Goal: Information Seeking & Learning: Learn about a topic

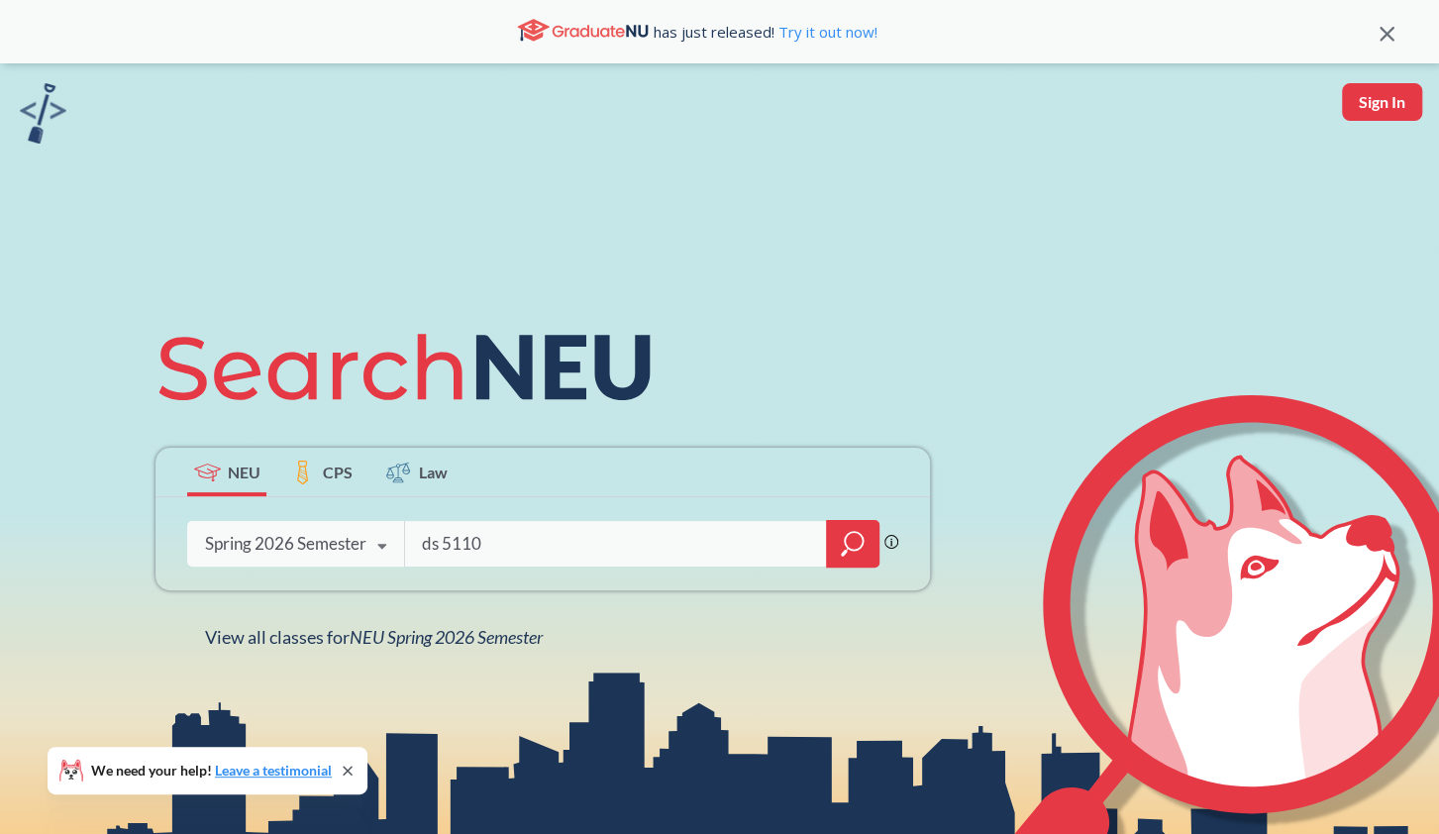
type input "ds 5110"
click at [383, 555] on icon at bounding box center [382, 546] width 38 height 55
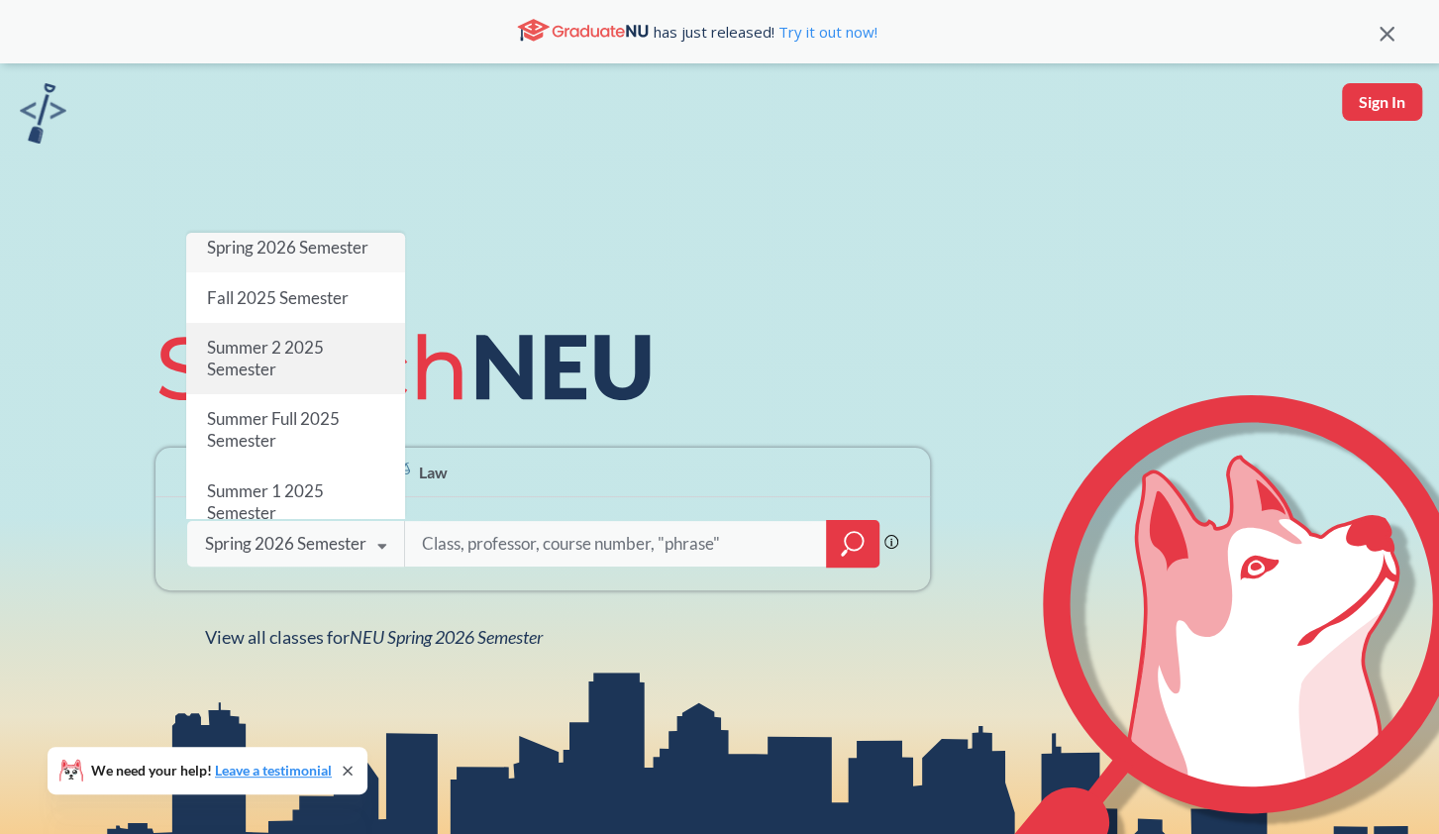
scroll to position [10, 0]
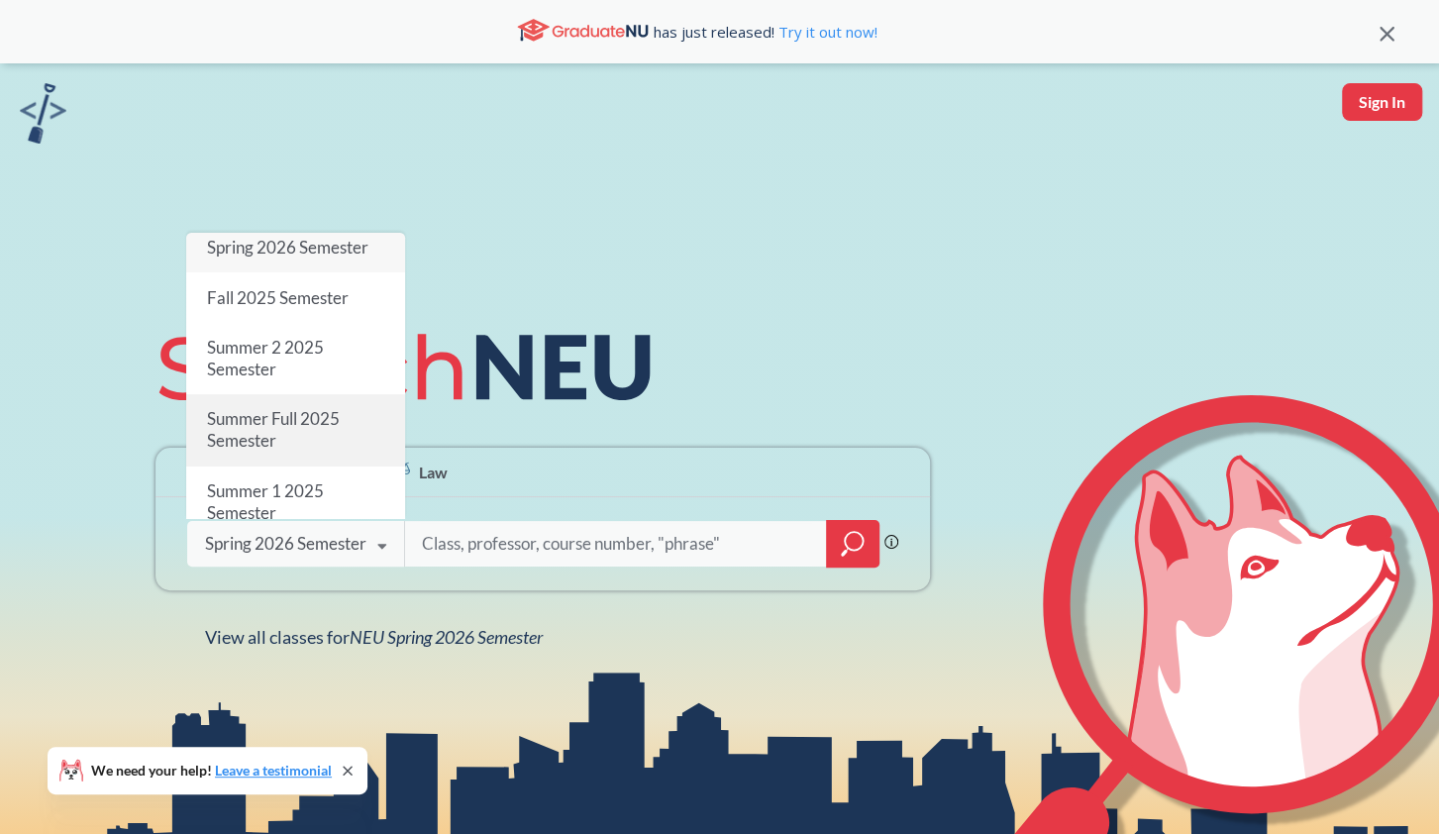
click at [282, 425] on span "Summer Full 2025 Semester" at bounding box center [273, 430] width 133 height 43
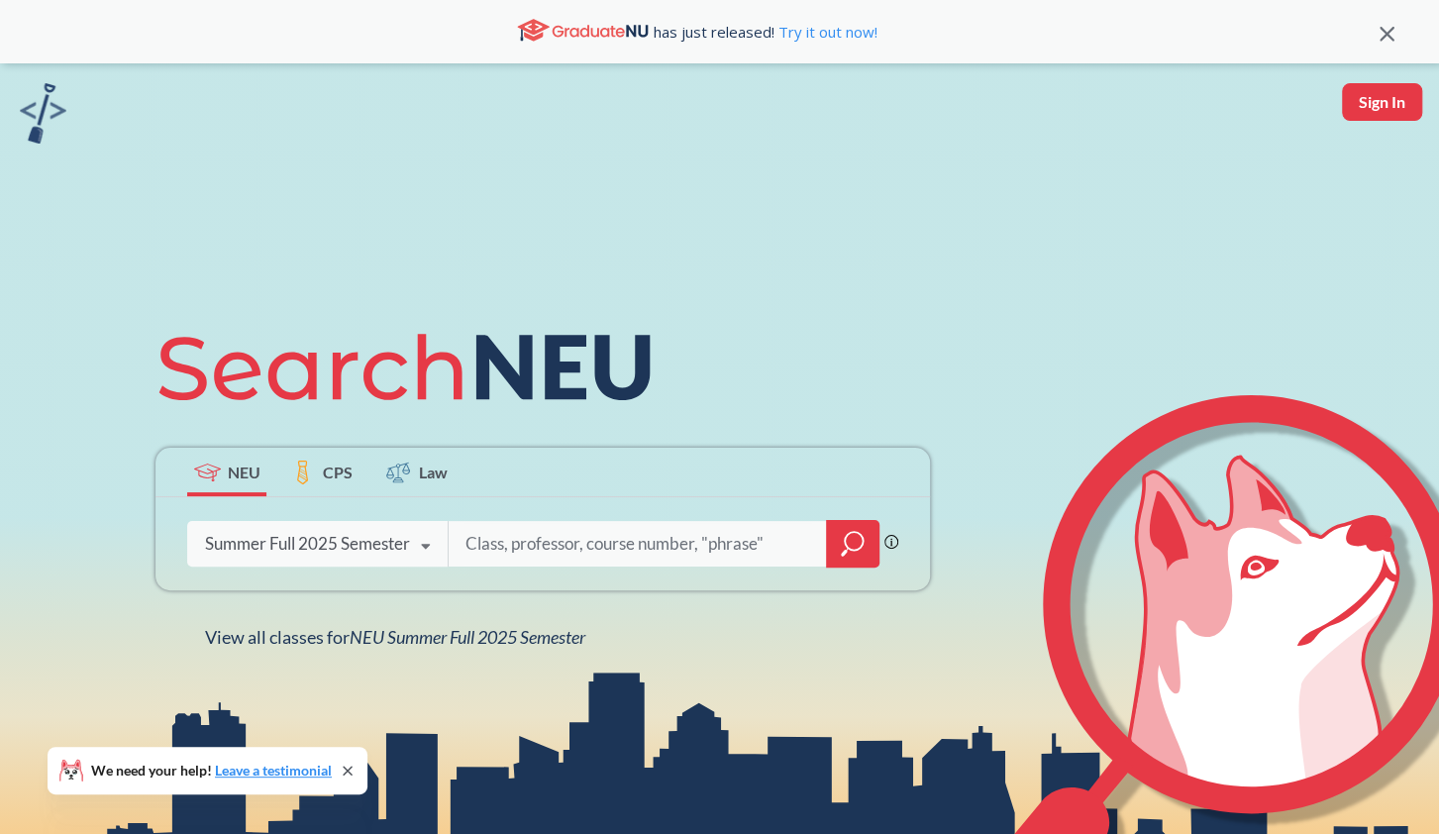
click at [506, 548] on input "search" at bounding box center [637, 544] width 349 height 42
type input "cs"
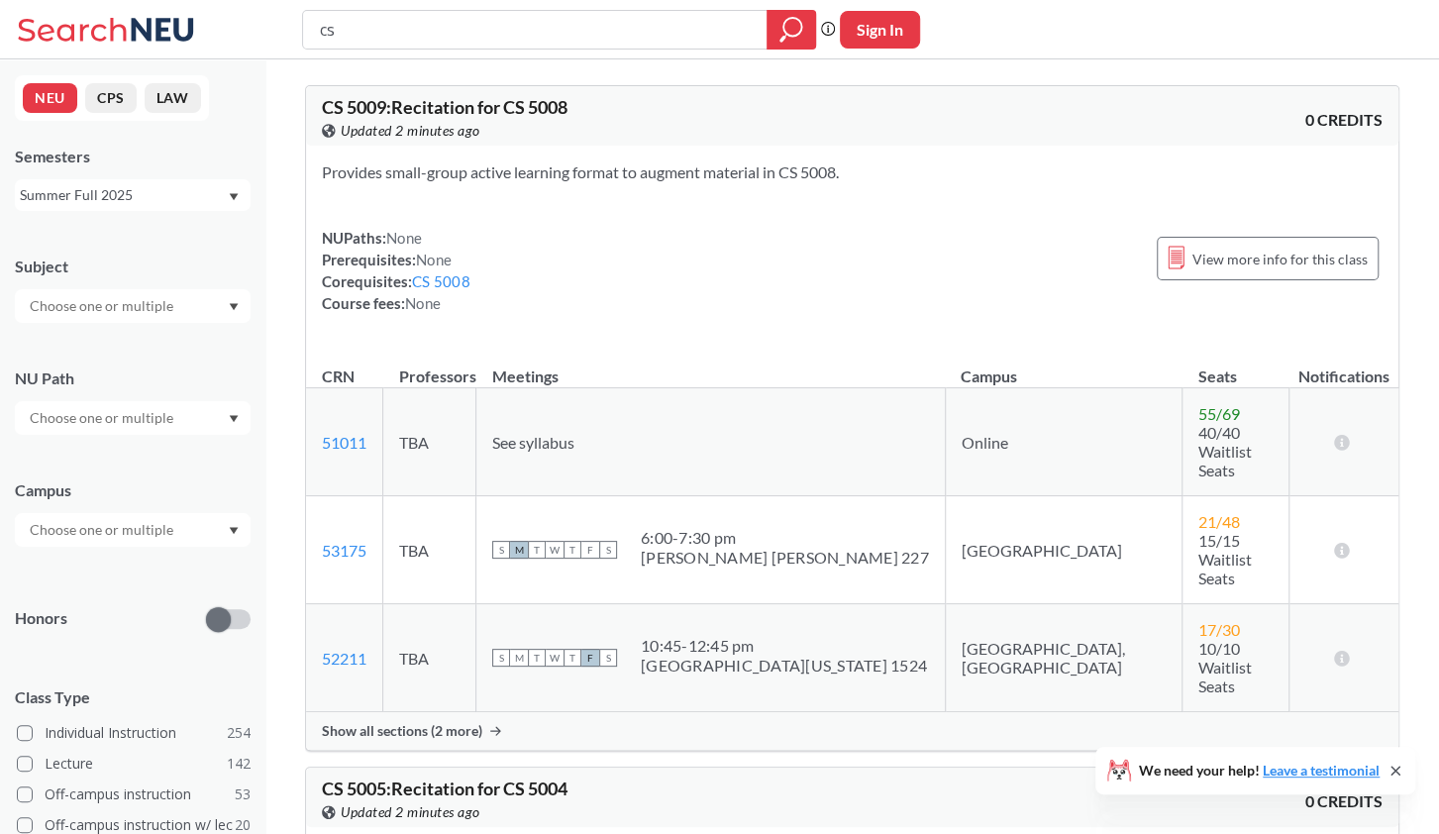
click at [169, 535] on input "text" at bounding box center [103, 530] width 166 height 24
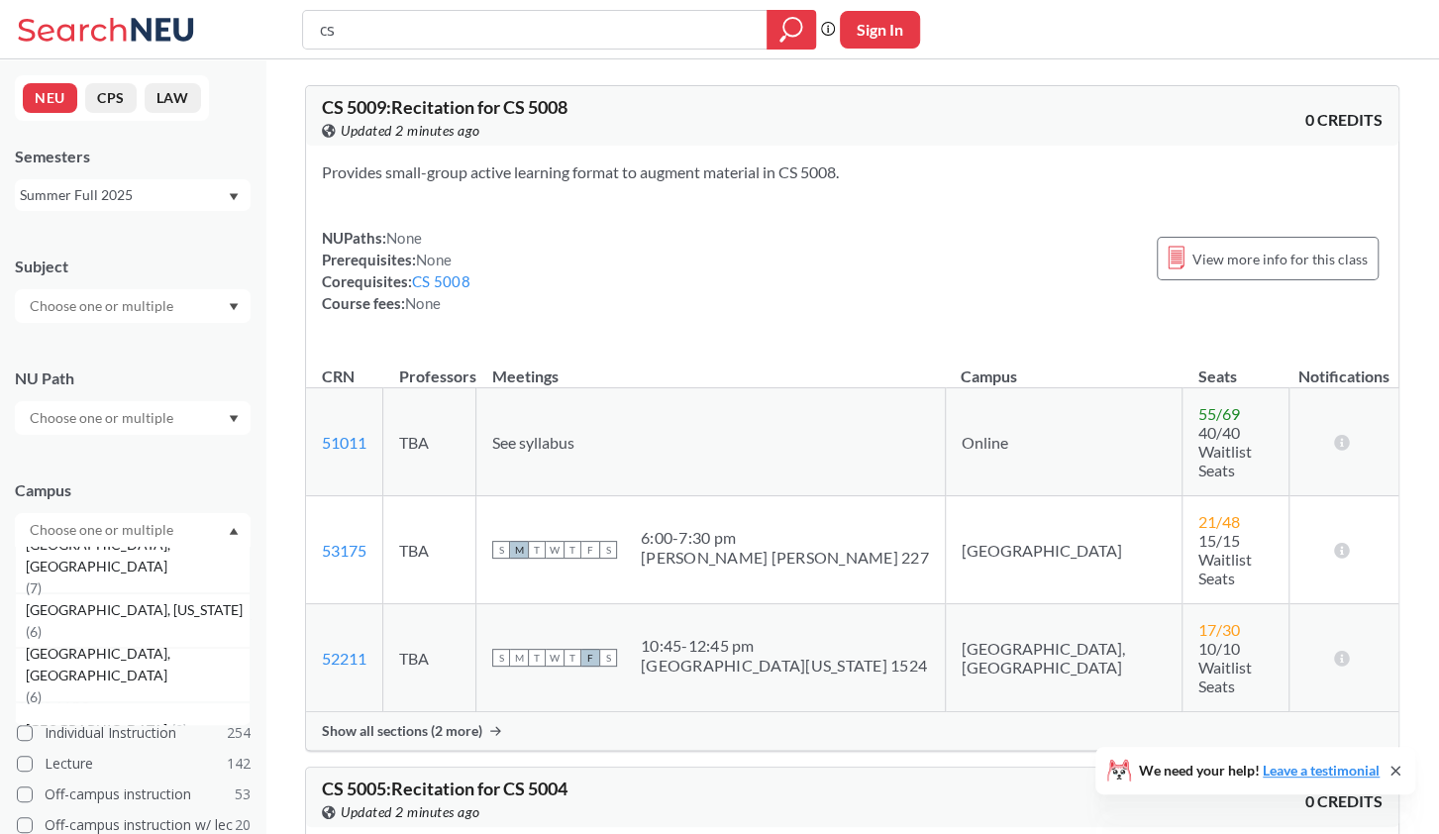
scroll to position [338, 0]
click at [116, 612] on span "[GEOGRAPHIC_DATA], [US_STATE]" at bounding box center [136, 607] width 221 height 22
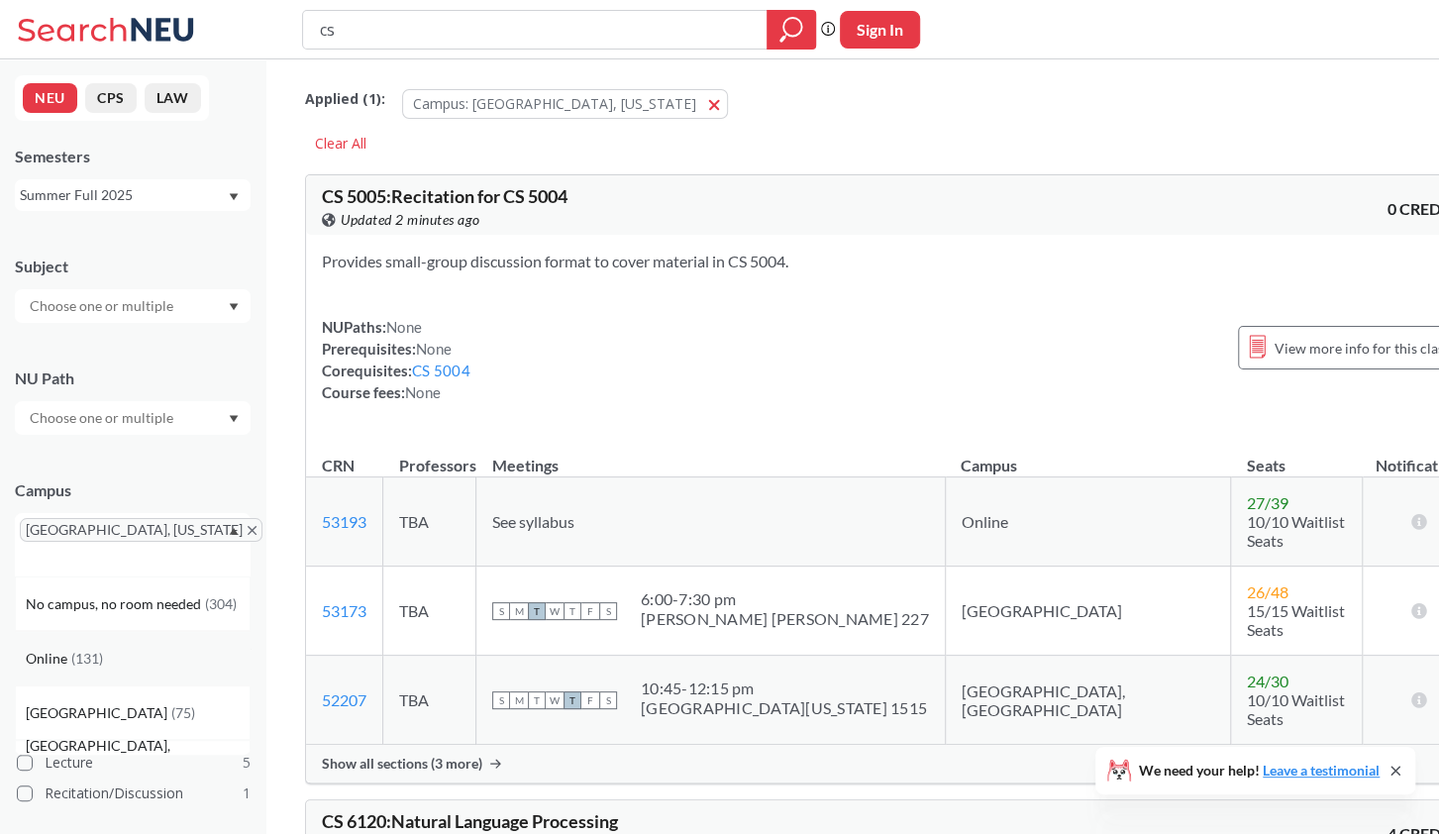
click at [93, 649] on span "( 131 )" at bounding box center [87, 657] width 32 height 17
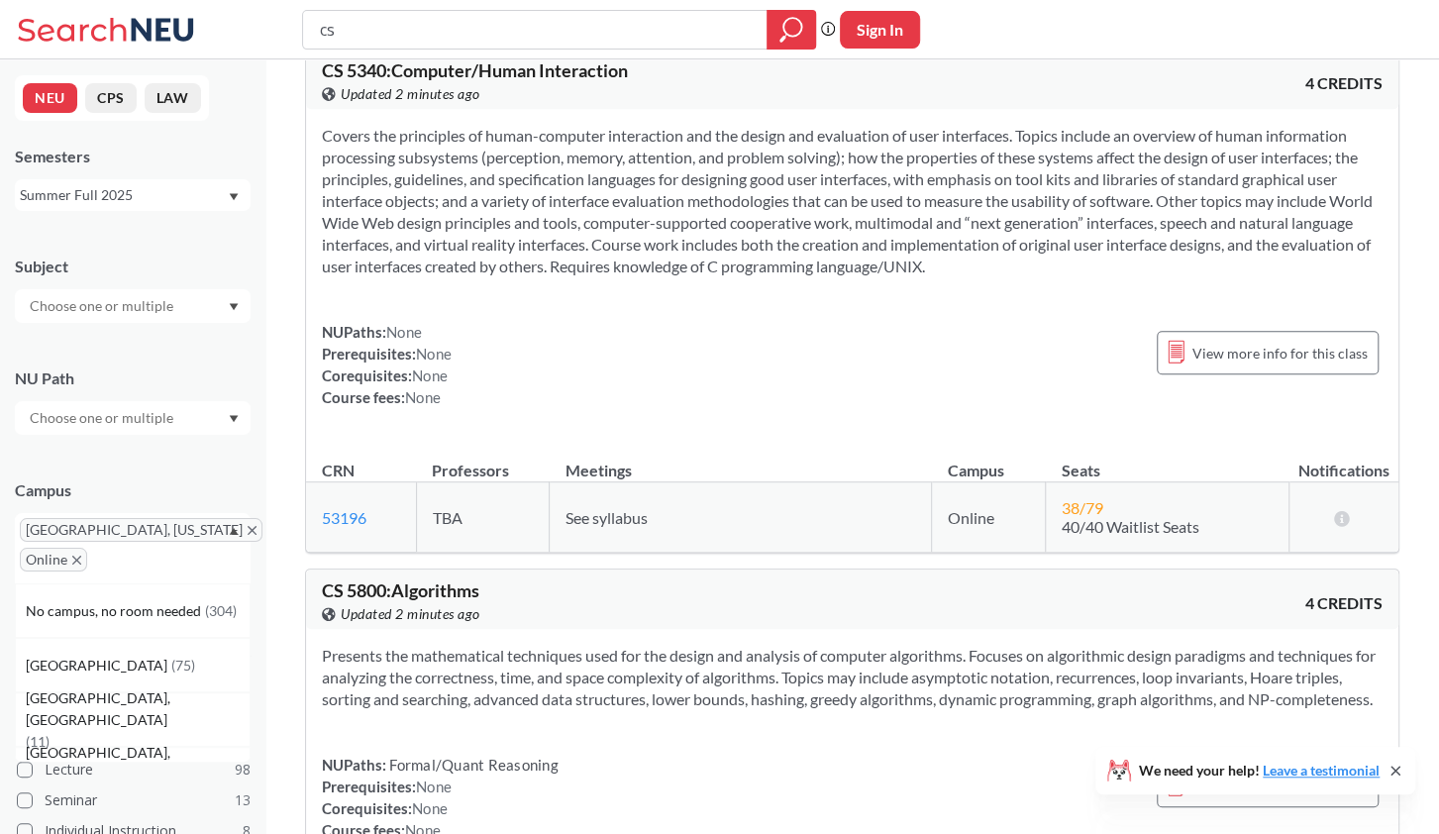
scroll to position [1943, 0]
